Goal: Check status

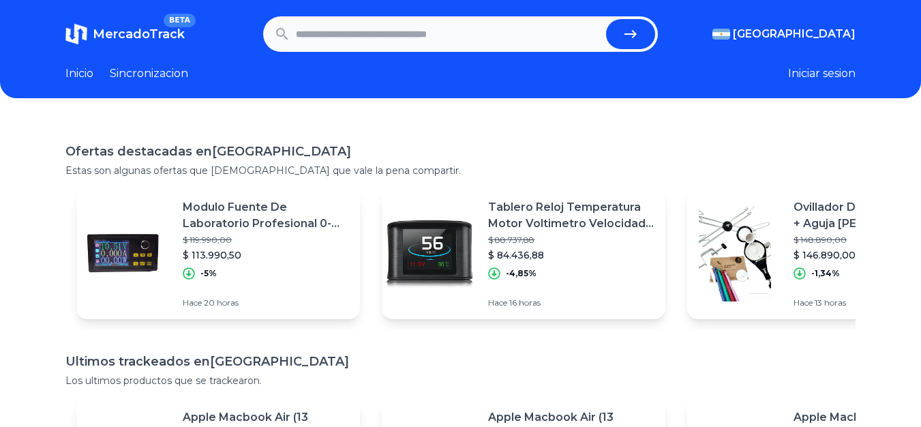
click at [354, 45] on input "text" at bounding box center [449, 34] width 306 height 30
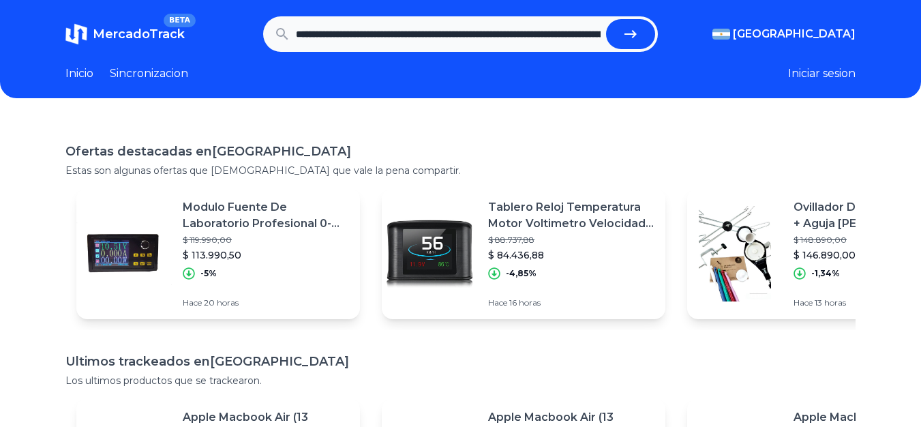
scroll to position [0, 878]
click at [638, 35] on icon "submit" at bounding box center [636, 34] width 12 height 8
type input "**********"
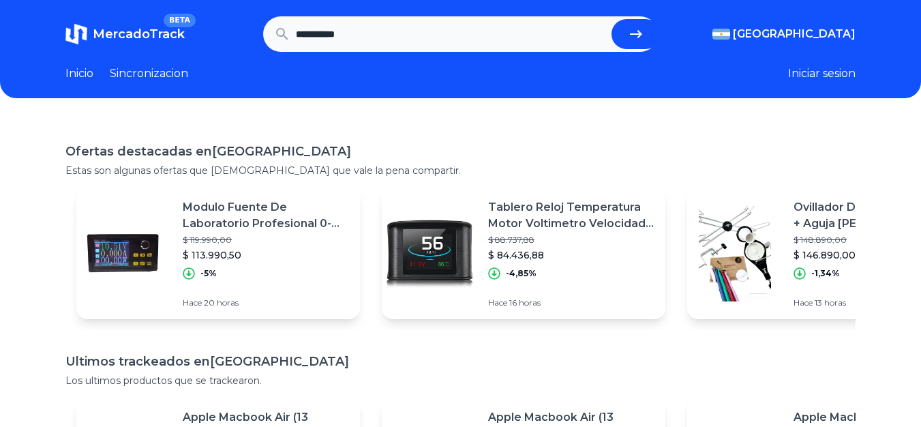
scroll to position [0, 0]
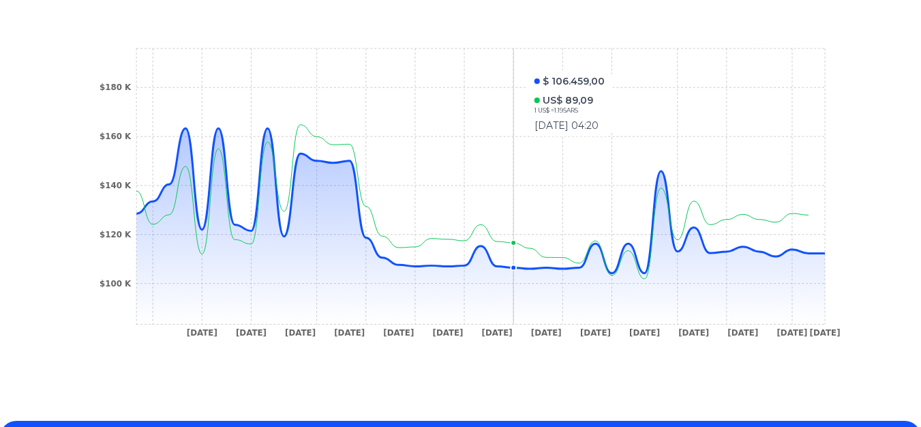
scroll to position [409, 0]
